Goal: Check status: Check status

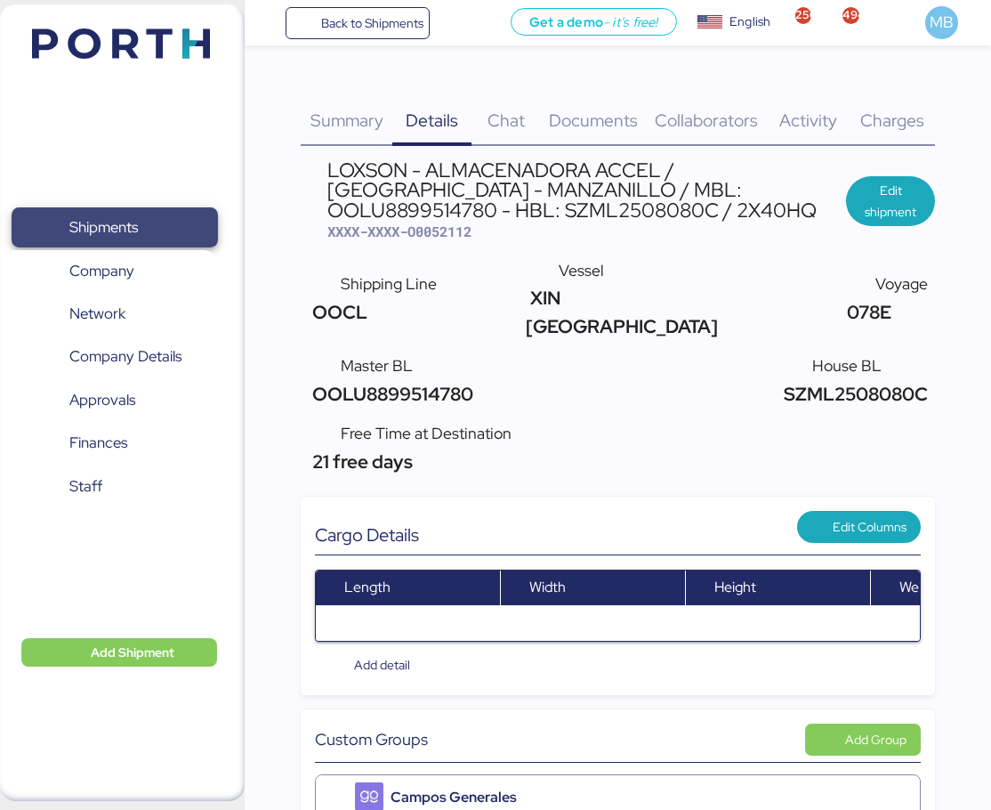
click at [126, 223] on span "Shipments" at bounding box center [103, 227] width 69 height 26
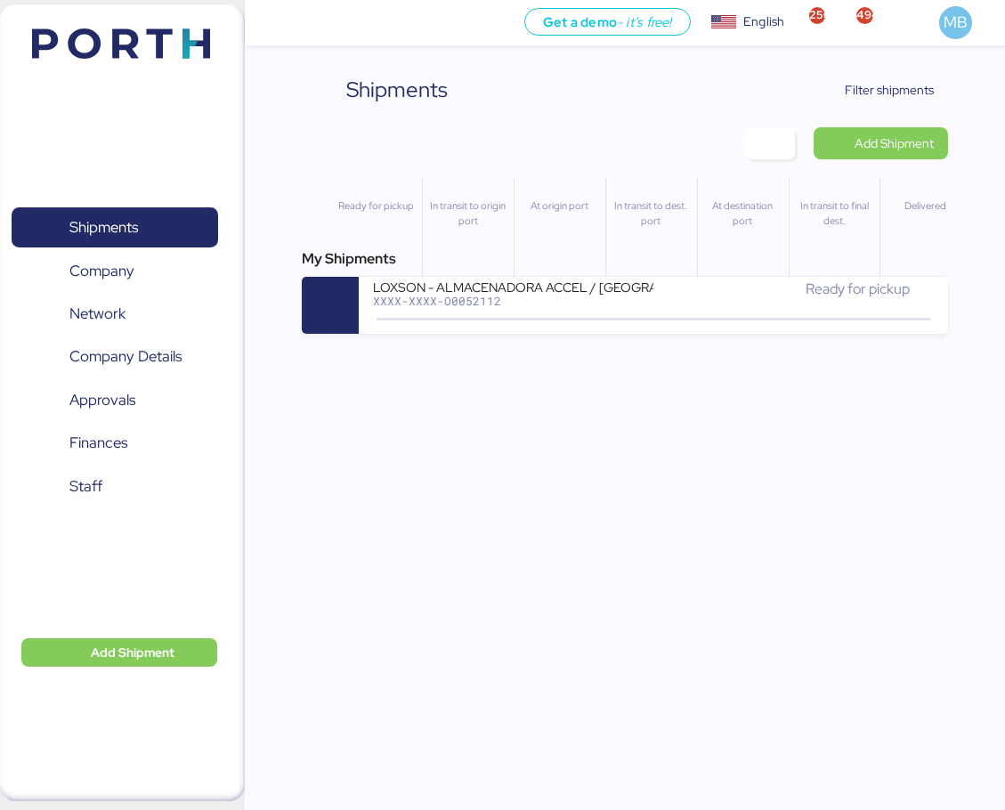
click at [925, 90] on span "Filter shipments" at bounding box center [889, 89] width 89 height 21
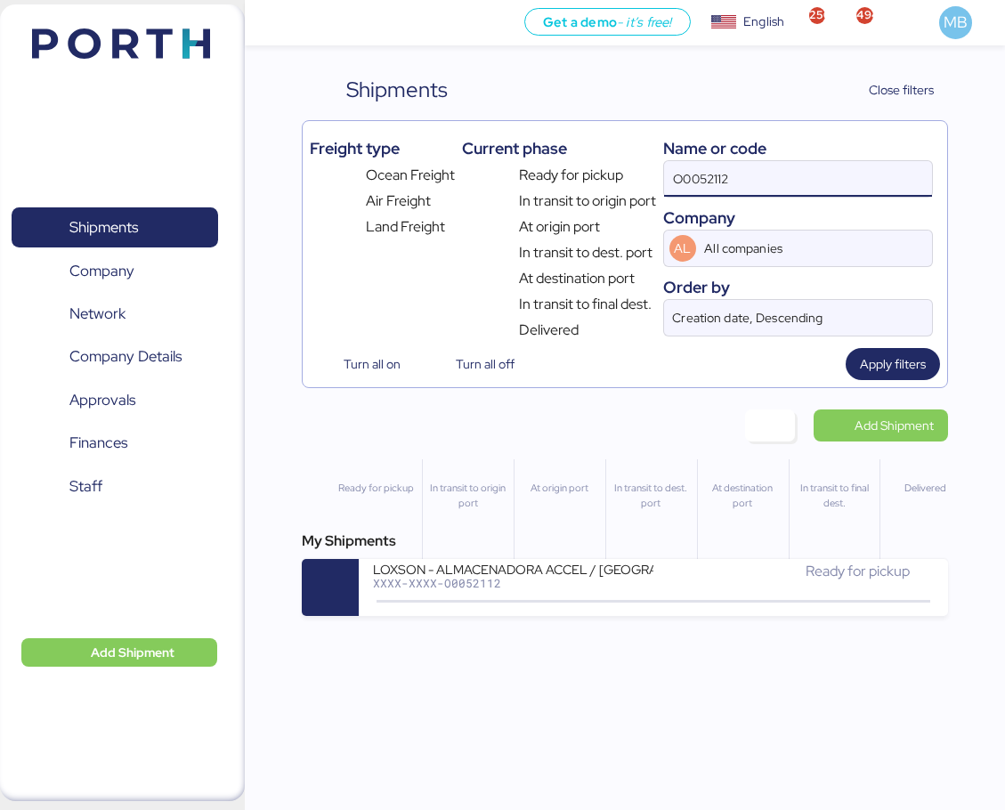
drag, startPoint x: 804, startPoint y: 171, endPoint x: 594, endPoint y: 173, distance: 210.0
click at [594, 173] on div "Freight type Ocean Freight Air Freight Land Freight Current phase Ready for pic…" at bounding box center [625, 234] width 630 height 213
paste input "O0052076"
type input "O0052076"
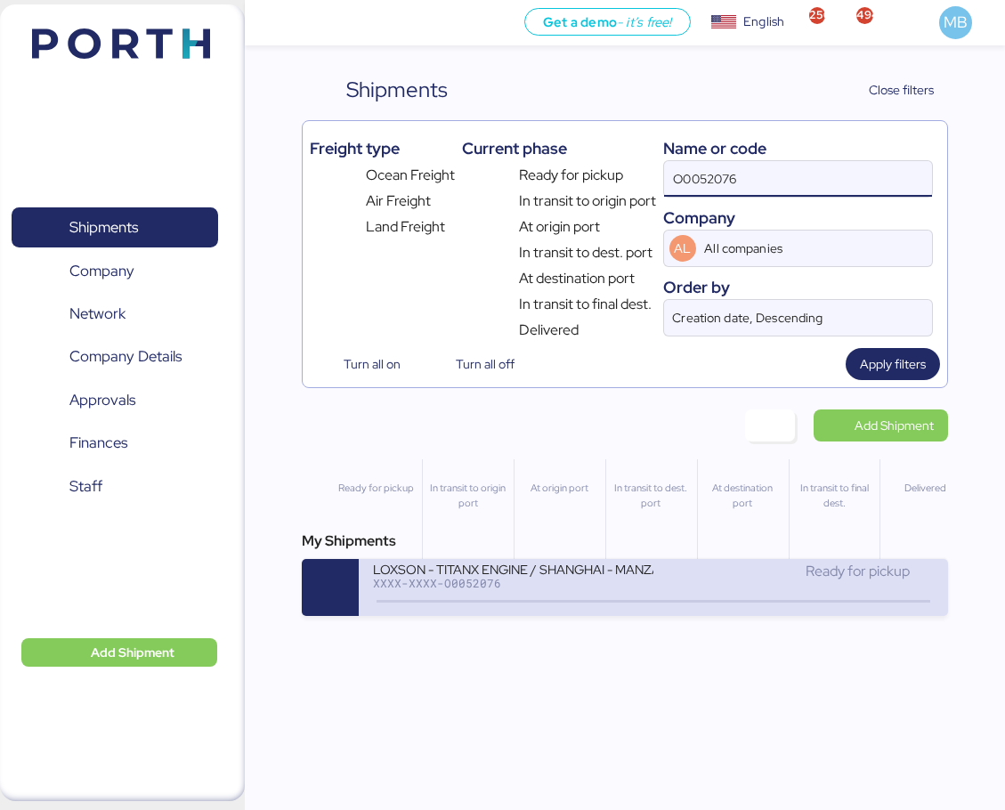
click at [638, 564] on div "LOXSON - TITANX ENGINE / SHANGHAI - MANZANILLO / MBL: OOLU8899436020 - HBL: SZM…" at bounding box center [513, 568] width 280 height 15
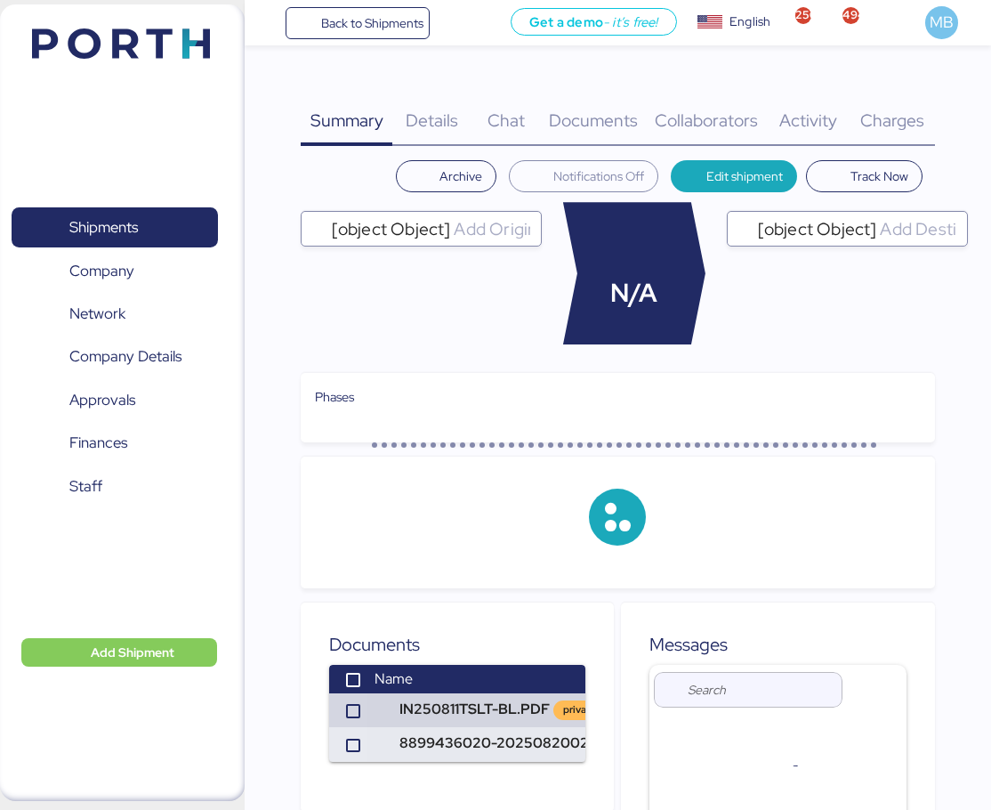
click at [910, 113] on span "Charges" at bounding box center [893, 120] width 64 height 23
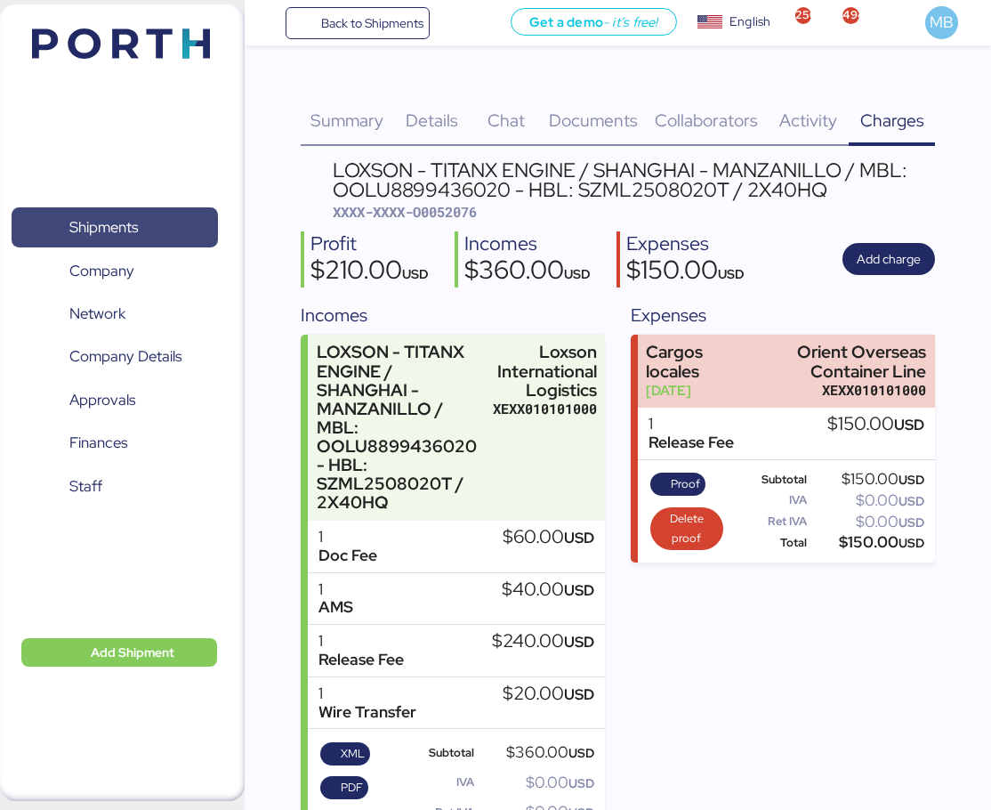
click at [153, 214] on span "Shipments" at bounding box center [114, 227] width 191 height 26
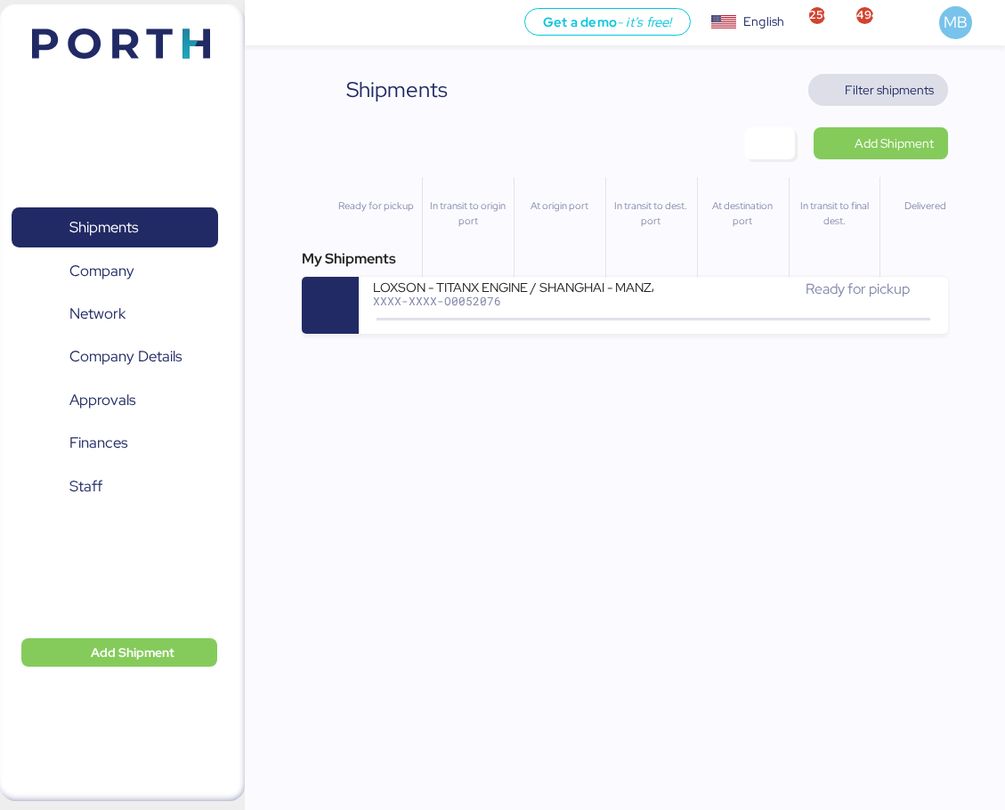
click at [895, 94] on span "Filter shipments" at bounding box center [889, 89] width 89 height 21
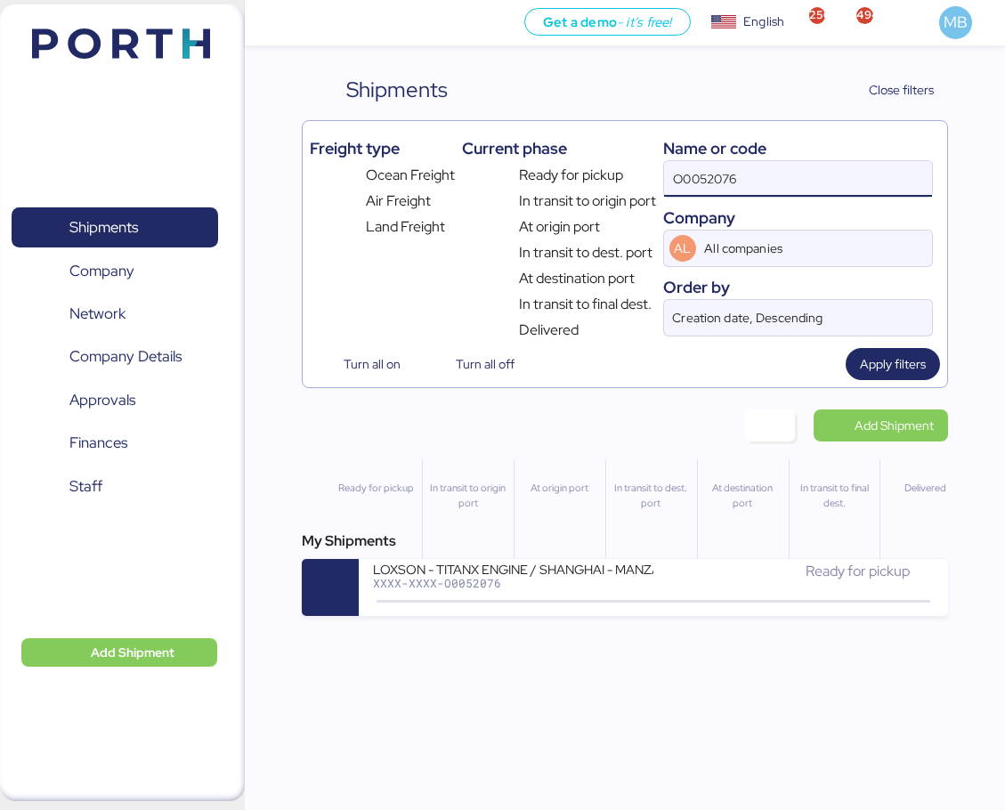
drag, startPoint x: 783, startPoint y: 180, endPoint x: 603, endPoint y: 178, distance: 179.8
click at [603, 178] on div "Freight type Ocean Freight Air Freight Land Freight Current phase Ready for pic…" at bounding box center [625, 234] width 630 height 213
paste input "O0052081"
type input "O0052081"
click at [749, 171] on input "O0052081" at bounding box center [798, 179] width 268 height 36
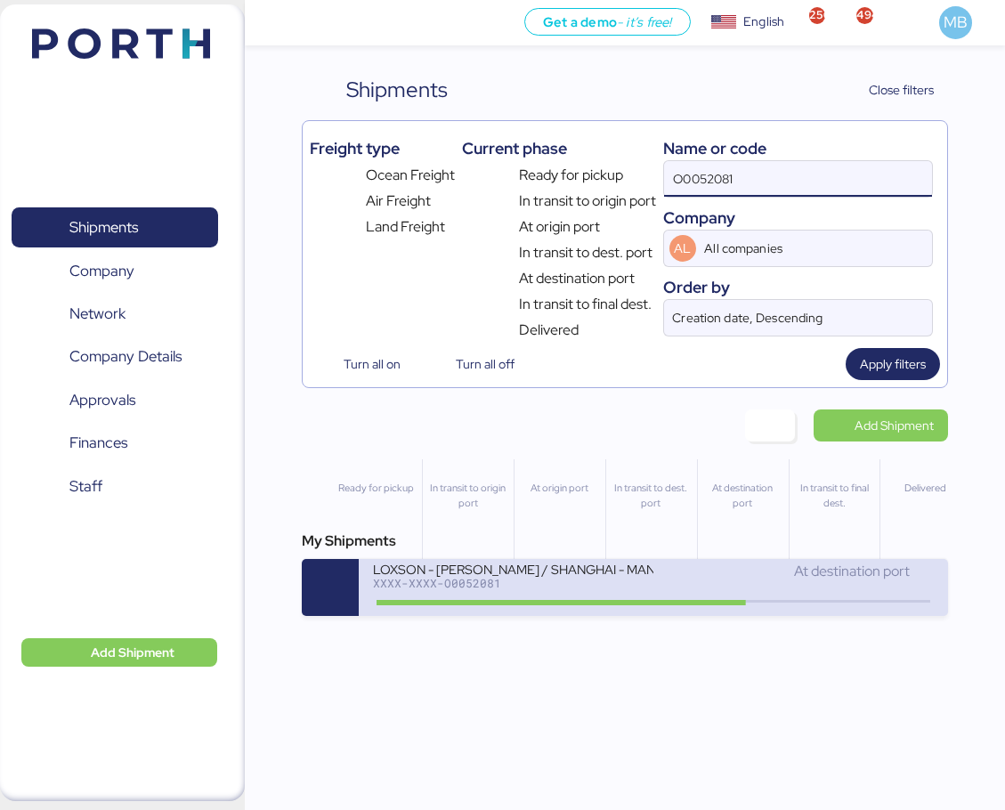
click at [600, 594] on icon at bounding box center [562, 602] width 85 height 20
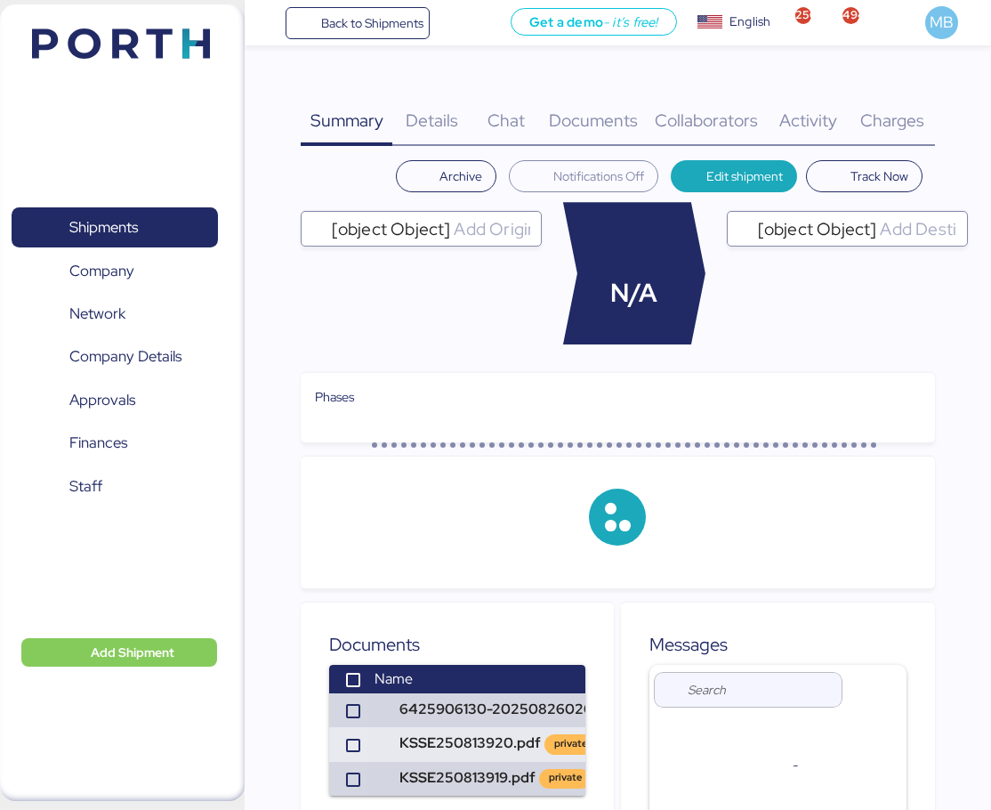
click at [919, 110] on span "Charges" at bounding box center [893, 120] width 64 height 23
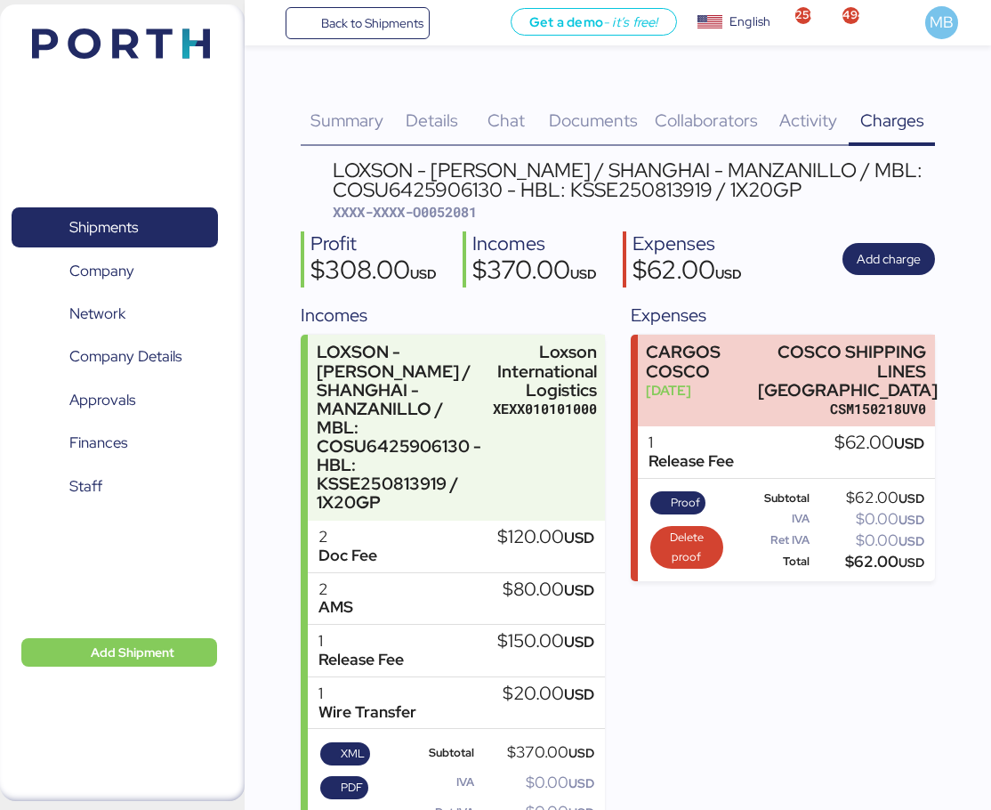
scroll to position [52, 0]
